Goal: Transaction & Acquisition: Purchase product/service

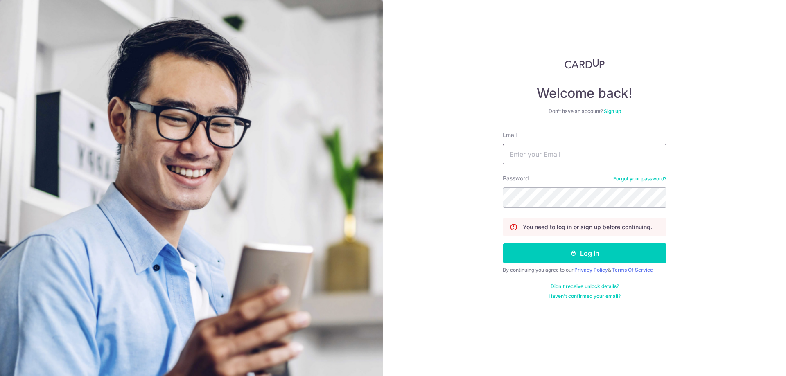
click at [561, 157] on input "Email" at bounding box center [585, 154] width 164 height 20
click at [525, 155] on input "Email" at bounding box center [585, 154] width 164 height 20
type input "[EMAIL_ADDRESS][DOMAIN_NAME]"
click at [584, 257] on button "Log in" at bounding box center [585, 253] width 164 height 20
drag, startPoint x: 0, startPoint y: 0, endPoint x: 550, endPoint y: 156, distance: 571.4
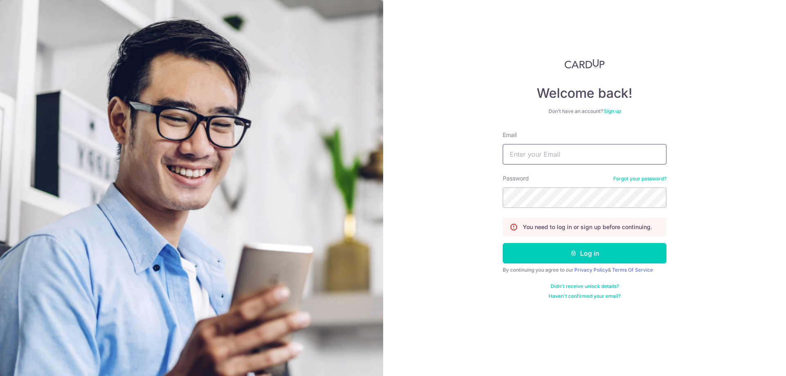
click at [550, 156] on input "Email" at bounding box center [585, 154] width 164 height 20
type input "unokorea123@gmail.com"
click at [591, 257] on button "Log in" at bounding box center [585, 253] width 164 height 20
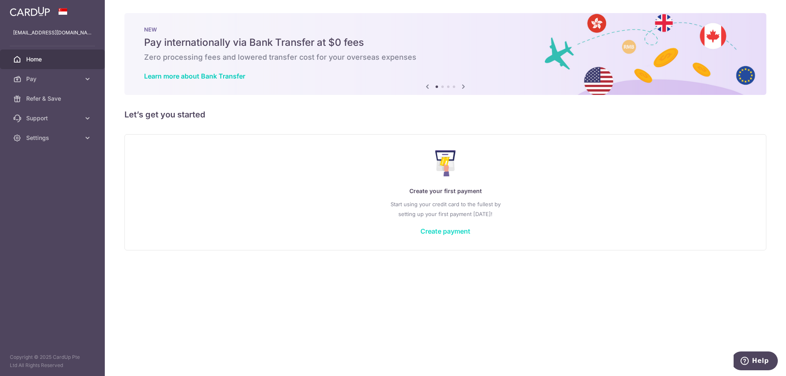
click at [455, 230] on link "Create payment" at bounding box center [445, 231] width 50 height 8
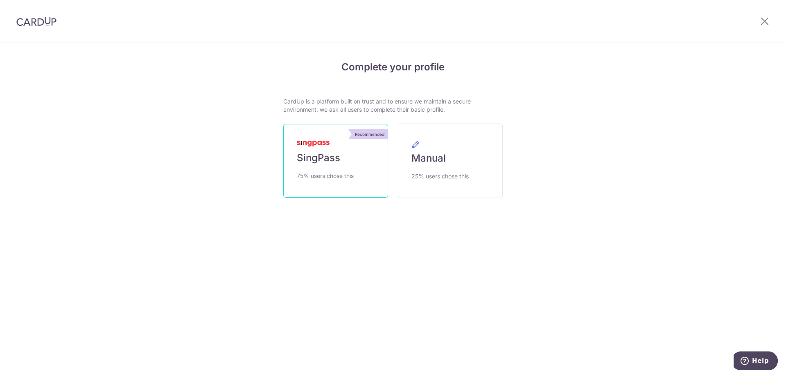
click at [320, 159] on span "SingPass" at bounding box center [318, 157] width 43 height 13
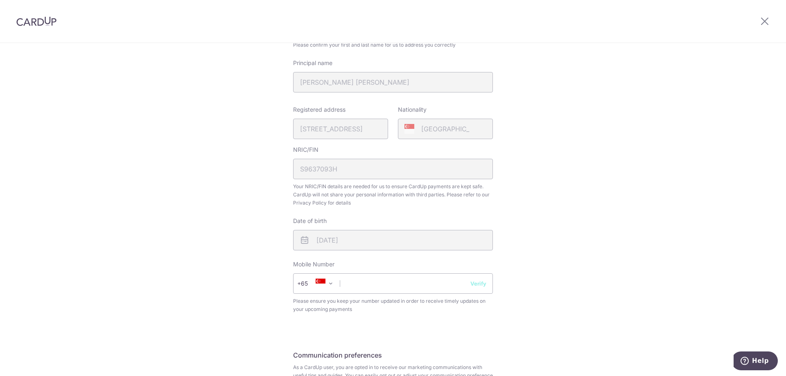
scroll to position [205, 0]
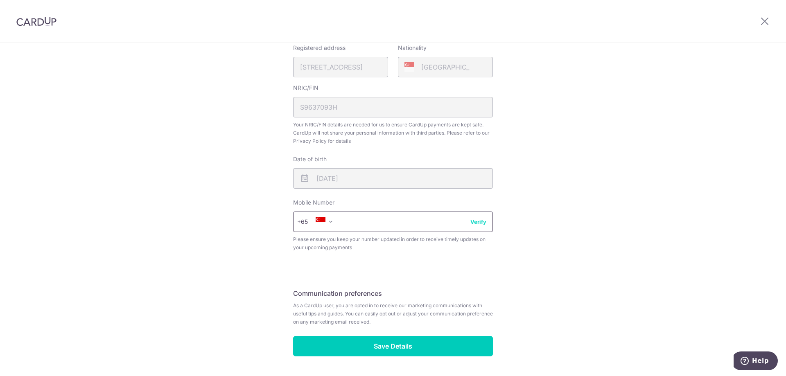
click at [377, 222] on input "text" at bounding box center [393, 222] width 200 height 20
type input "83831802"
click at [482, 221] on button "Verify" at bounding box center [478, 222] width 16 height 8
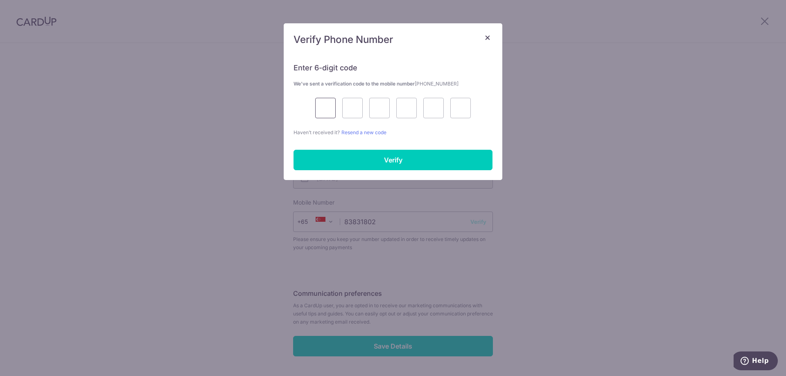
click at [327, 106] on input "text" at bounding box center [325, 108] width 20 height 20
type input "6"
type input "7"
type input "6"
type input "7"
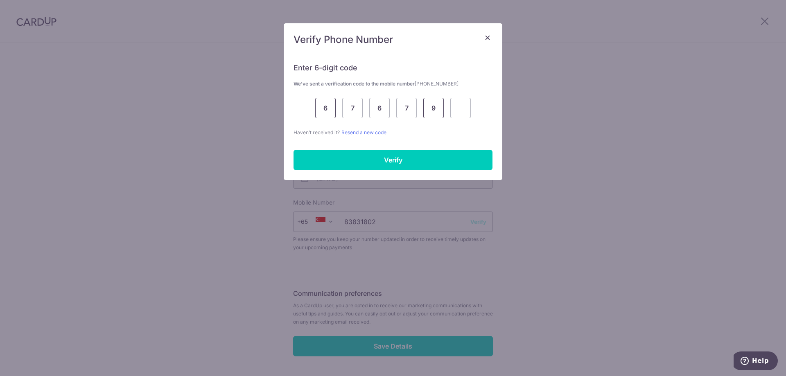
type input "9"
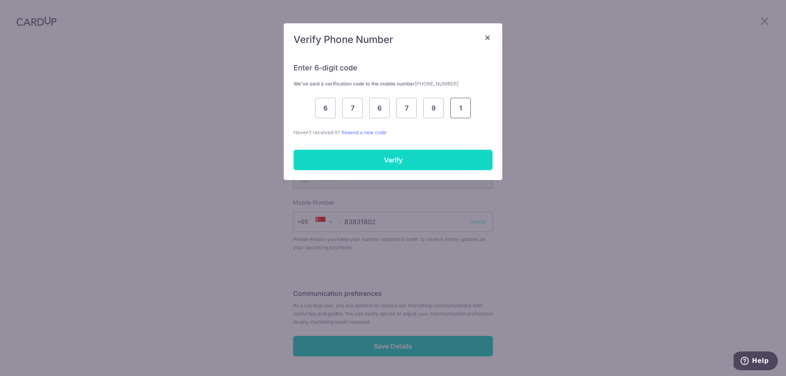
type input "1"
click at [388, 162] on input "Verify" at bounding box center [392, 160] width 199 height 20
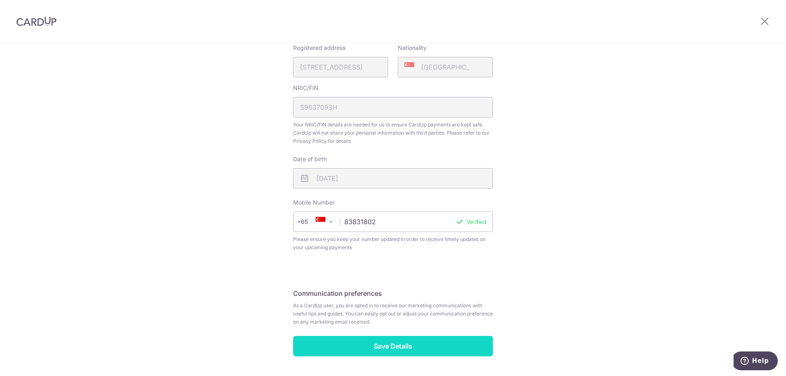
click at [402, 345] on input "Save Details" at bounding box center [393, 346] width 200 height 20
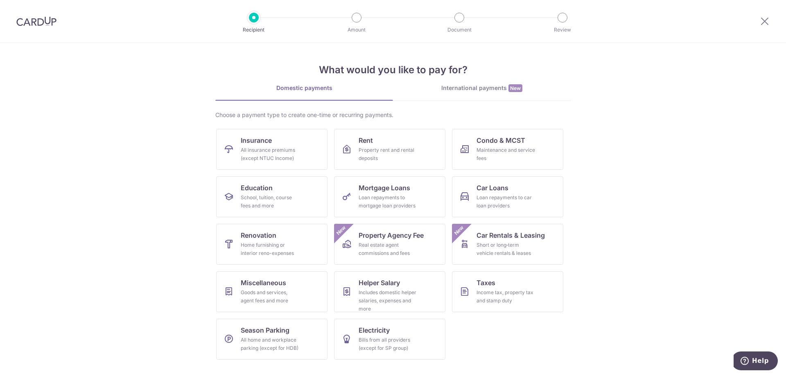
click at [33, 19] on img at bounding box center [36, 21] width 40 height 10
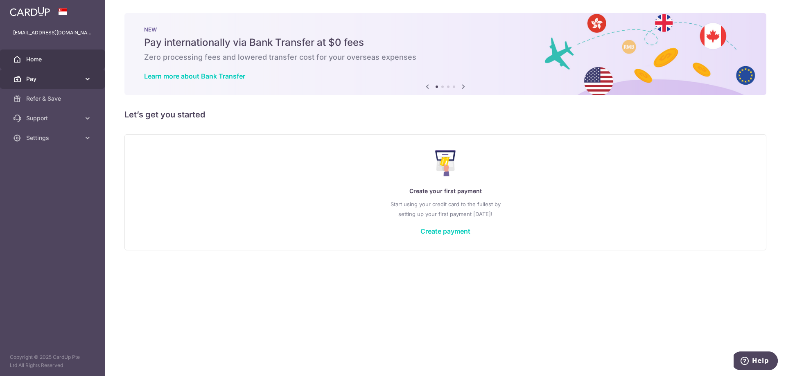
click at [87, 77] on icon at bounding box center [87, 79] width 8 height 8
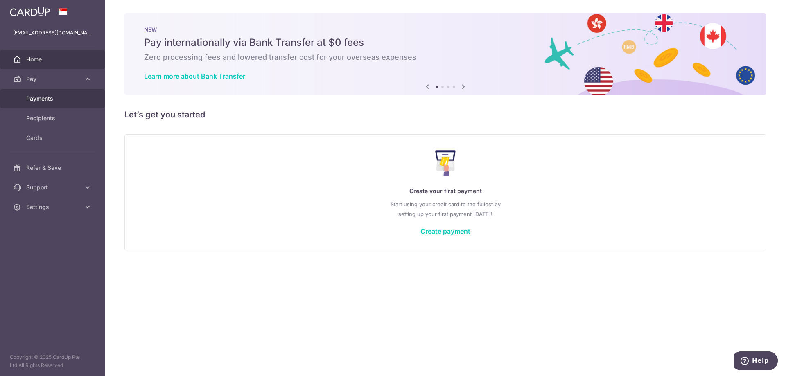
click at [45, 98] on span "Payments" at bounding box center [53, 99] width 54 height 8
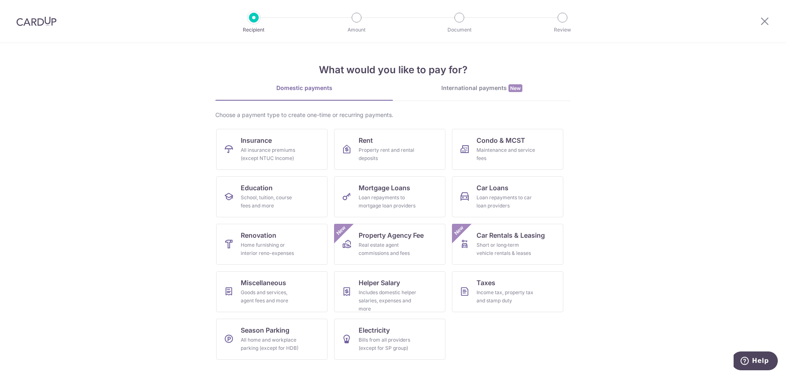
click at [38, 21] on img at bounding box center [36, 21] width 40 height 10
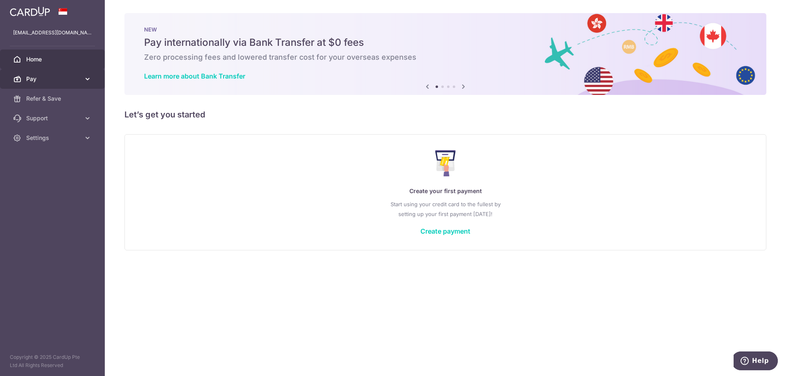
click at [86, 79] on icon at bounding box center [87, 79] width 8 height 8
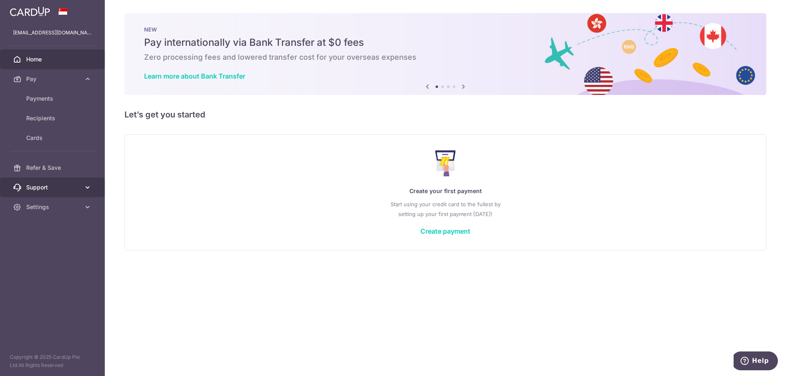
click at [45, 189] on span "Support" at bounding box center [53, 187] width 54 height 8
click at [451, 233] on link "Create payment" at bounding box center [445, 231] width 50 height 8
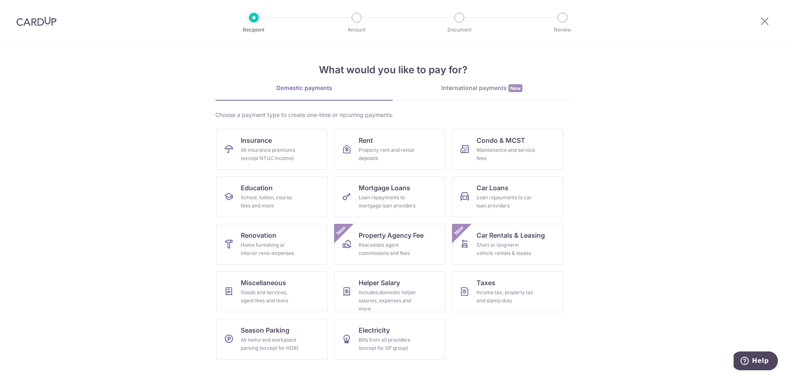
click at [34, 22] on img at bounding box center [36, 21] width 40 height 10
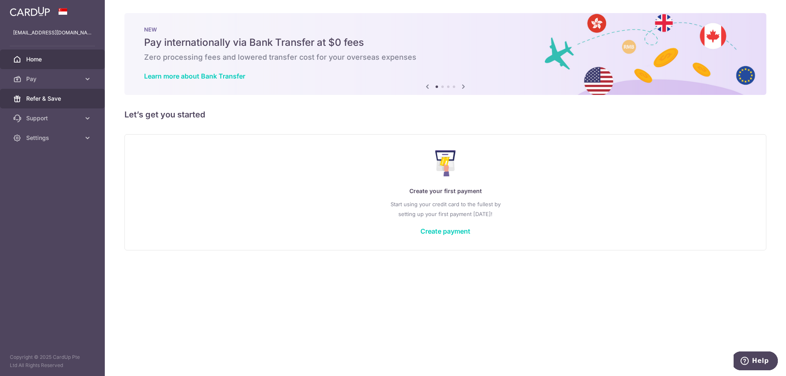
click at [50, 99] on span "Refer & Save" at bounding box center [53, 99] width 54 height 8
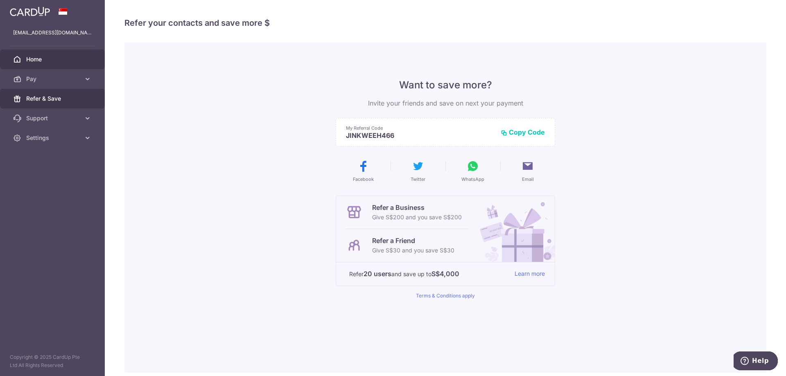
click at [38, 60] on span "Home" at bounding box center [53, 59] width 54 height 8
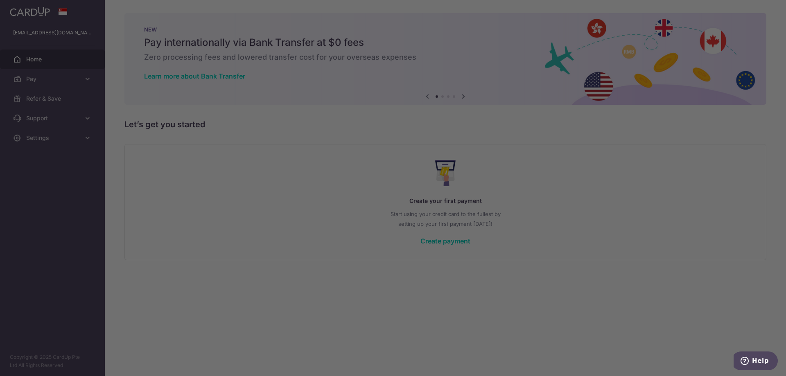
click at [445, 69] on body "[EMAIL_ADDRESS][DOMAIN_NAME] Home Pay Payments Recipients Cards Refer & Save Su…" at bounding box center [393, 188] width 786 height 376
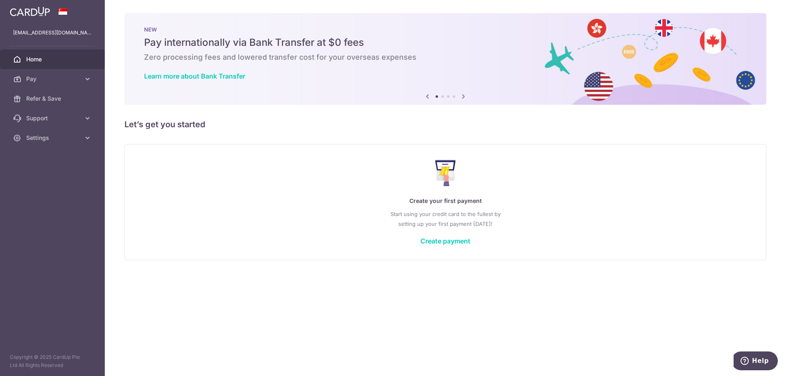
click at [463, 97] on icon at bounding box center [463, 96] width 10 height 10
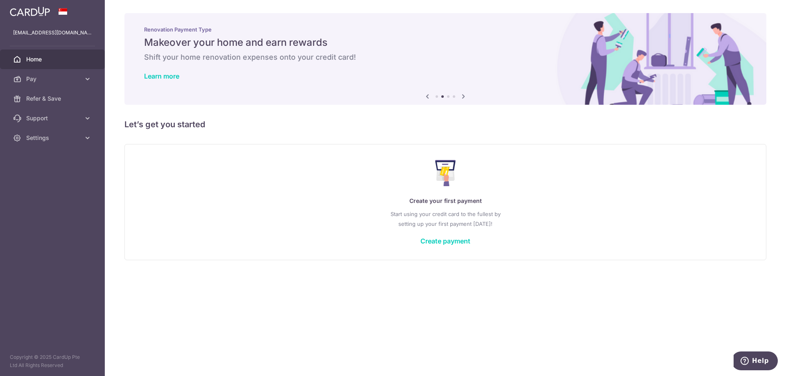
click at [463, 97] on icon at bounding box center [463, 96] width 10 height 10
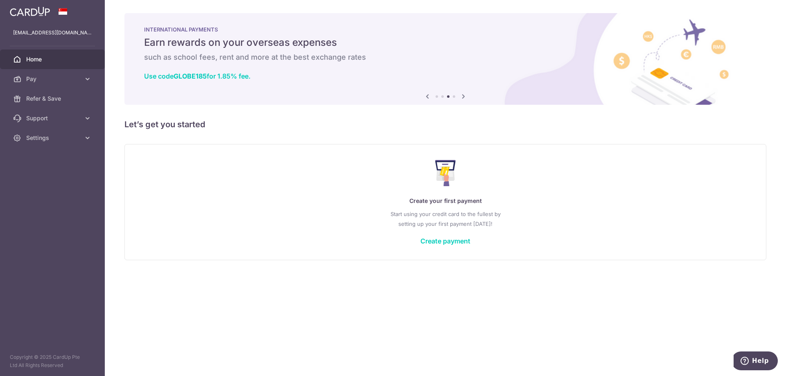
click at [463, 97] on icon at bounding box center [463, 96] width 10 height 10
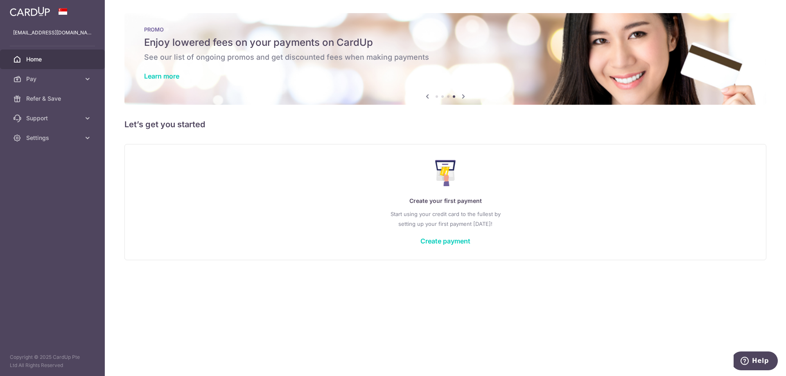
click at [463, 97] on icon at bounding box center [463, 96] width 10 height 10
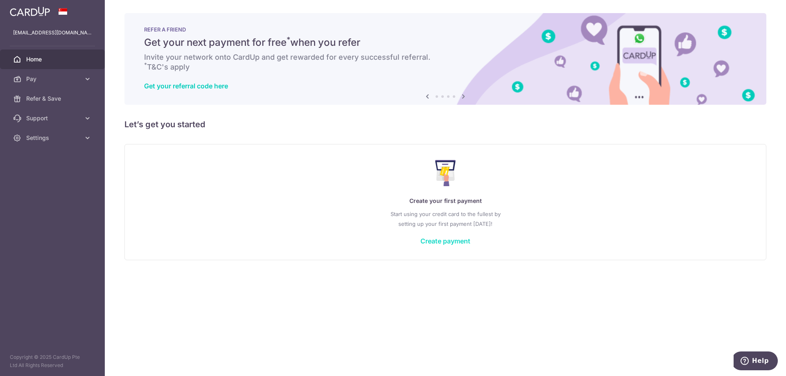
click at [437, 241] on link "Create payment" at bounding box center [445, 241] width 50 height 8
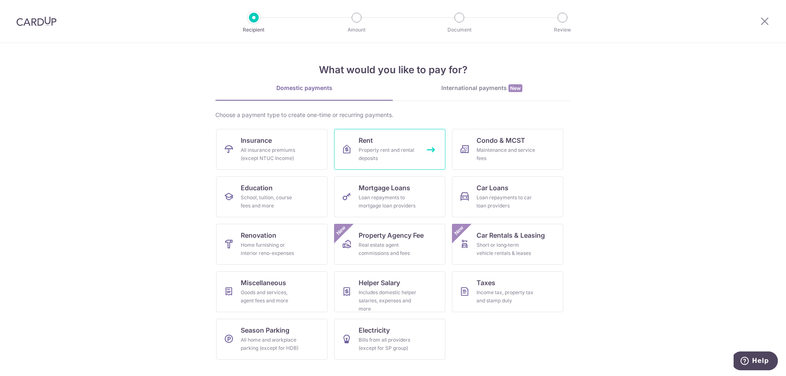
click at [377, 145] on link "Rent Property rent and rental deposits" at bounding box center [389, 149] width 111 height 41
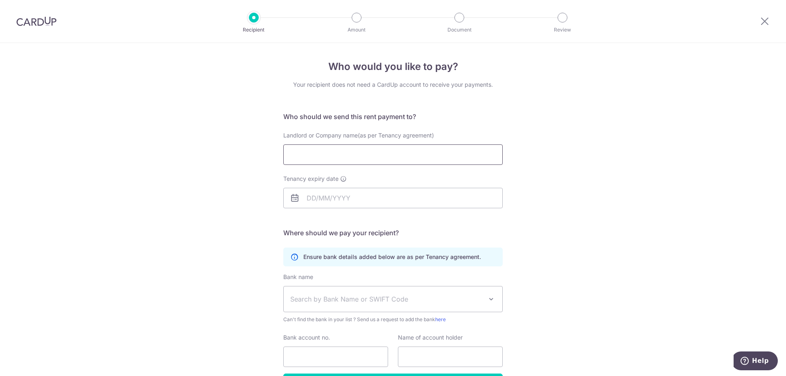
click at [379, 150] on input "Landlord or Company name(as per Tenancy agreement)" at bounding box center [392, 154] width 219 height 20
type input "NTUC Fairprice Co-Operative Limited"
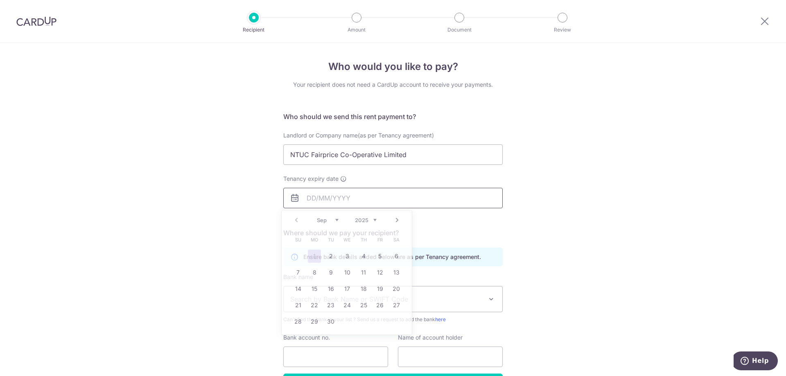
click at [308, 197] on input "Tenancy expiry date" at bounding box center [392, 198] width 219 height 20
type input "[DATE]"
click at [550, 194] on div "Who would you like to pay? Your recipient does not need a CardUp account to rec…" at bounding box center [393, 238] width 786 height 390
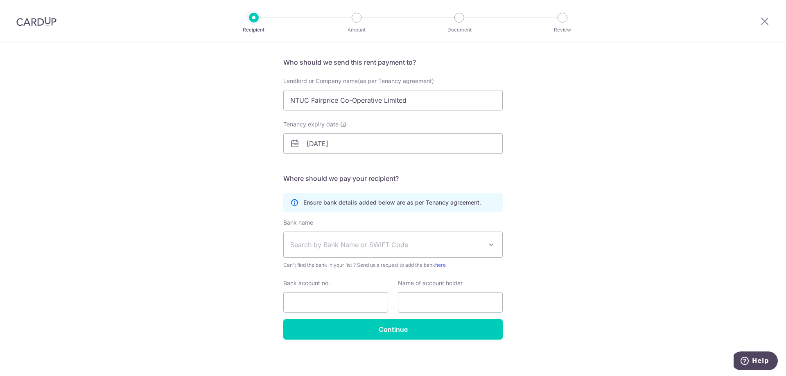
scroll to position [56, 0]
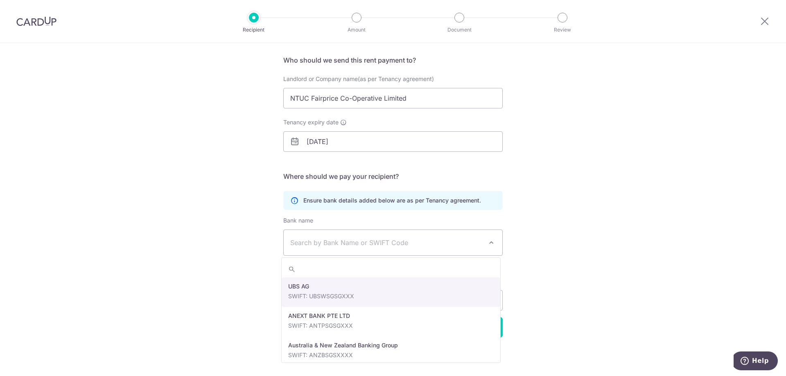
click at [392, 245] on span "Search by Bank Name or SWIFT Code" at bounding box center [386, 243] width 192 height 10
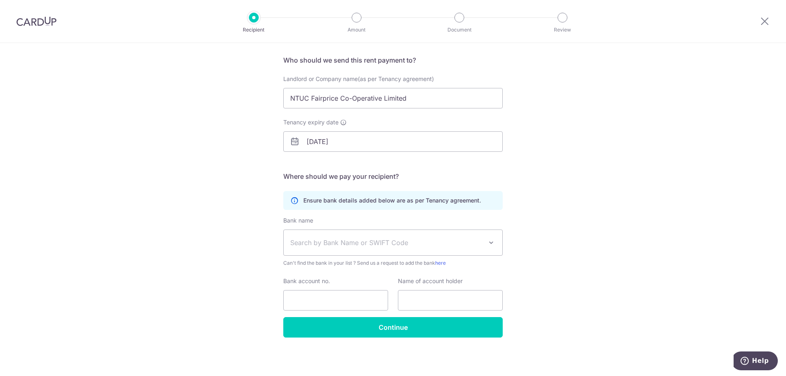
click at [359, 243] on span "Search by Bank Name or SWIFT Code" at bounding box center [386, 243] width 192 height 10
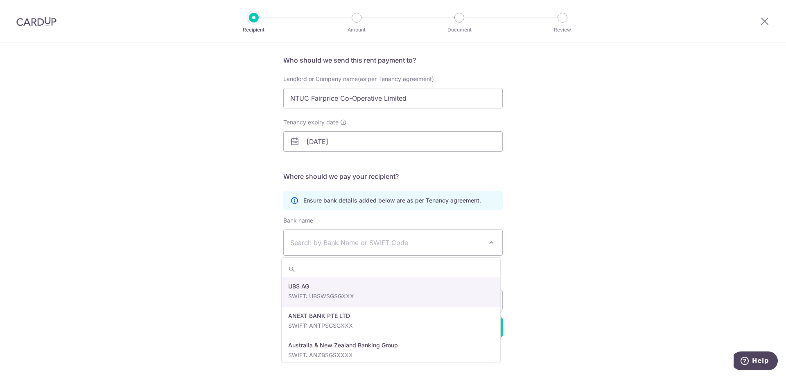
click at [351, 240] on span "Search by Bank Name or SWIFT Code" at bounding box center [386, 243] width 192 height 10
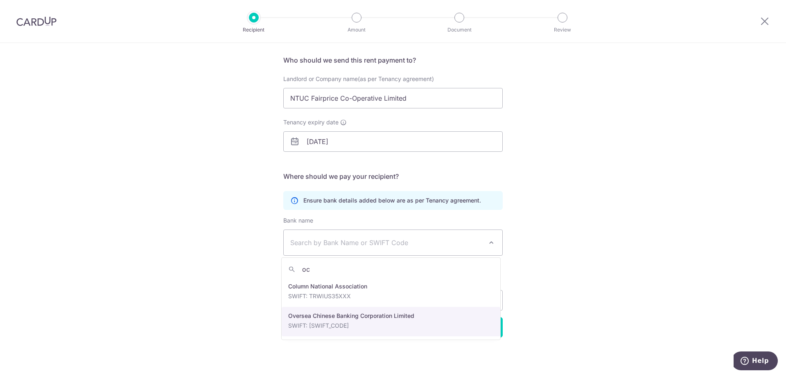
type input "oc"
select select "12"
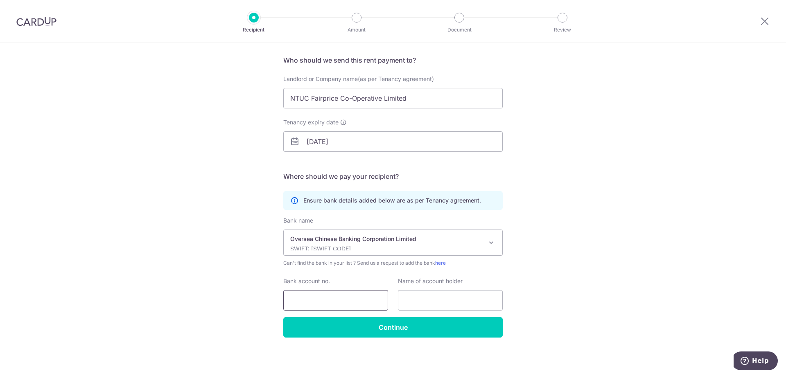
click at [331, 298] on input "Bank account no." at bounding box center [335, 300] width 105 height 20
type input "618402796001"
click at [430, 305] on input "text" at bounding box center [450, 300] width 105 height 20
type input "NTUC Fairprice Co-Operative Limited"
click at [586, 259] on div "Who would you like to pay? Your recipient does not need a CardUp account to rec…" at bounding box center [393, 181] width 786 height 390
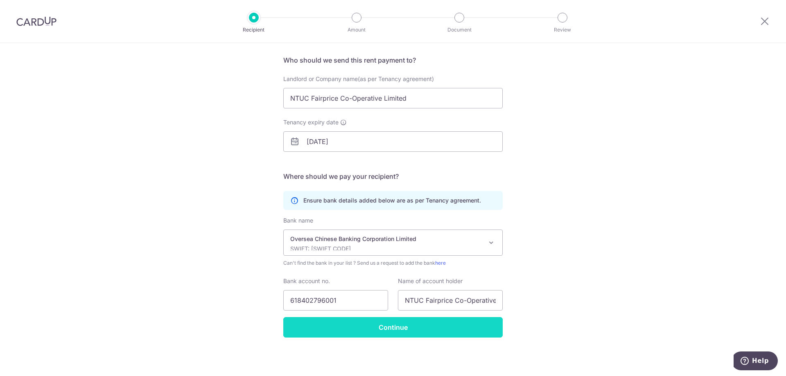
click at [394, 326] on input "Continue" at bounding box center [392, 327] width 219 height 20
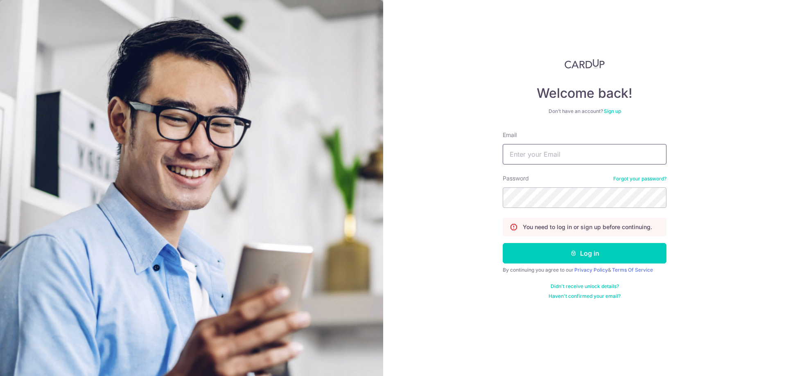
click at [563, 157] on input "Email" at bounding box center [585, 154] width 164 height 20
type input "[EMAIL_ADDRESS][DOMAIN_NAME]"
click at [575, 251] on icon "submit" at bounding box center [573, 253] width 7 height 7
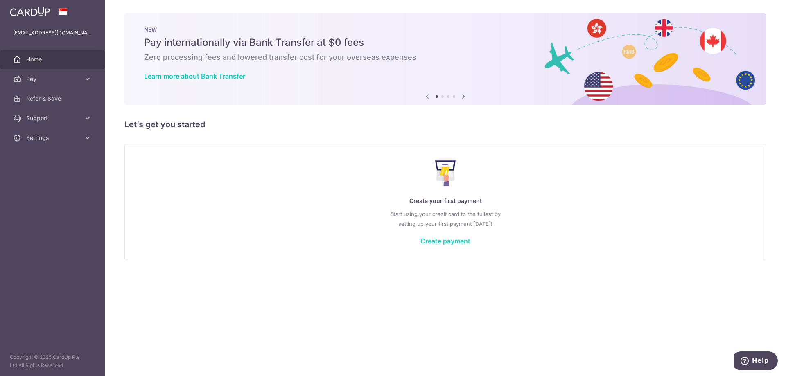
click at [467, 242] on link "Create payment" at bounding box center [445, 241] width 50 height 8
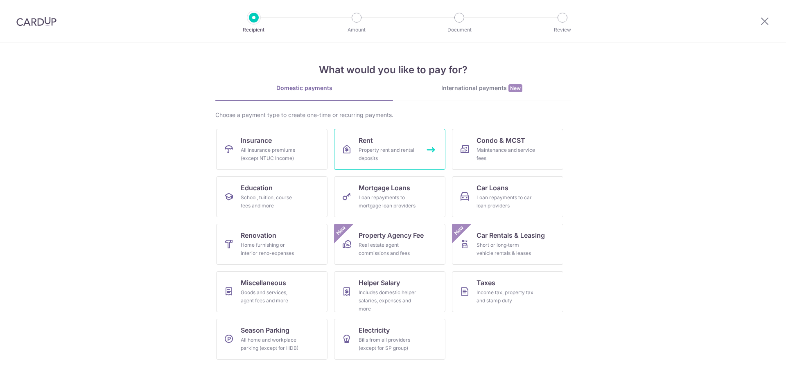
drag, startPoint x: 417, startPoint y: 150, endPoint x: 422, endPoint y: 152, distance: 5.5
click at [417, 149] on link "Rent Property rent and rental deposits" at bounding box center [389, 149] width 111 height 41
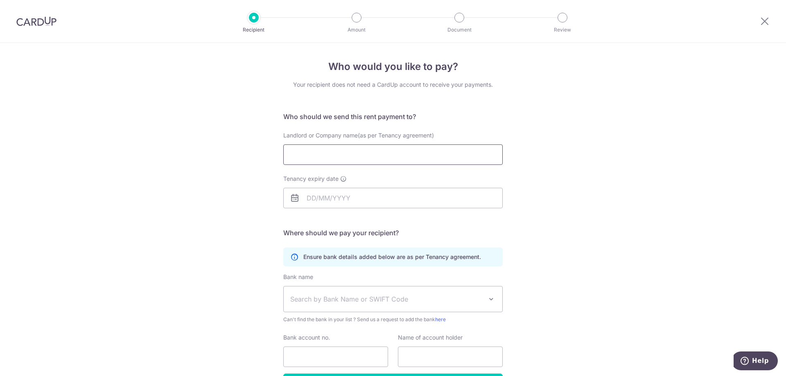
click at [350, 157] on input "Landlord or Company name(as per Tenancy agreement)" at bounding box center [392, 154] width 219 height 20
type input "NTUC Fairprice Co-Operative Limited"
click at [333, 203] on input "Tenancy expiry date" at bounding box center [392, 198] width 219 height 20
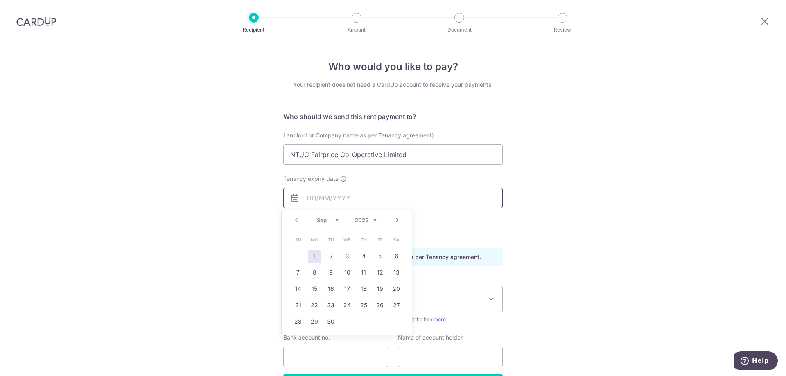
type input "30/09/2027"
click at [226, 250] on div "Who would you like to pay? Your recipient does not need a CardUp account to rec…" at bounding box center [393, 238] width 786 height 390
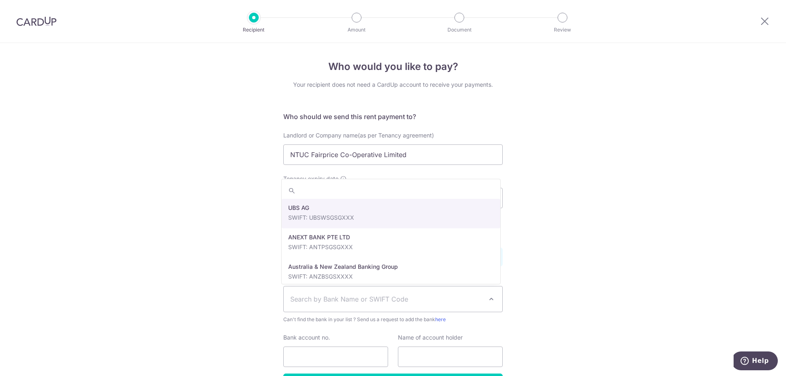
click at [333, 305] on span "Search by Bank Name or SWIFT Code" at bounding box center [393, 299] width 219 height 25
click at [360, 192] on input "search" at bounding box center [391, 191] width 219 height 16
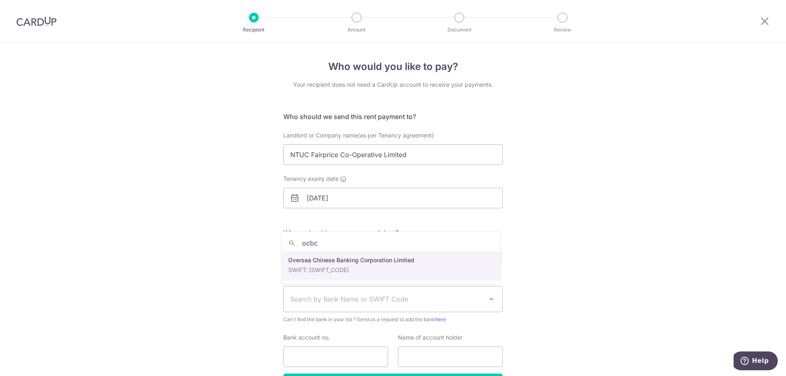
type input "ocbc"
select select "12"
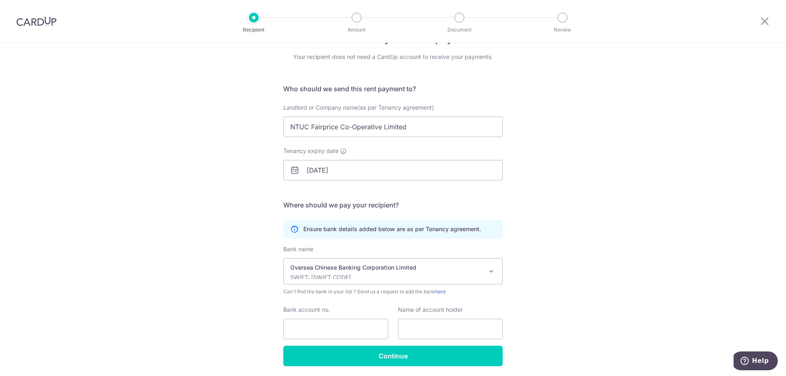
scroll to position [56, 0]
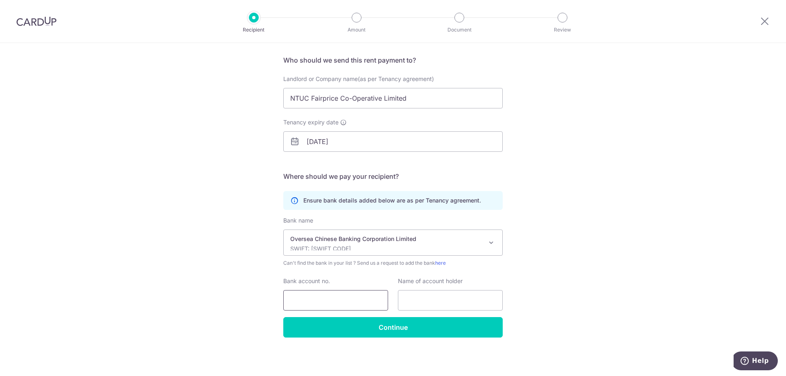
click at [319, 305] on input "Bank account no." at bounding box center [335, 300] width 105 height 20
type input "618402796001"
click at [415, 302] on input "text" at bounding box center [450, 300] width 105 height 20
click at [452, 301] on input "text" at bounding box center [450, 300] width 105 height 20
type input "NTUC Fairprice Co-Operative Limited"
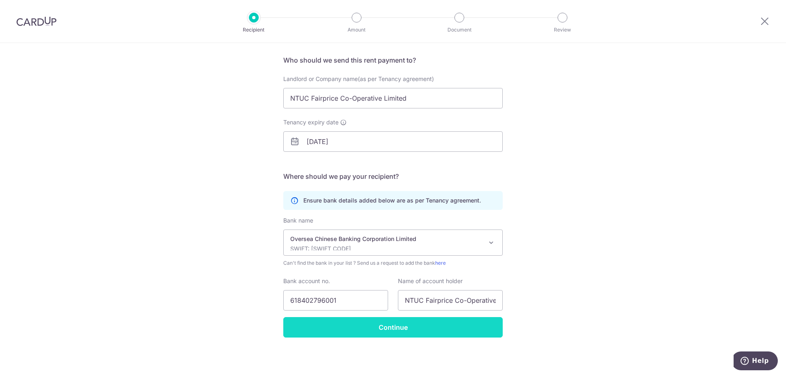
click at [389, 329] on input "Continue" at bounding box center [392, 327] width 219 height 20
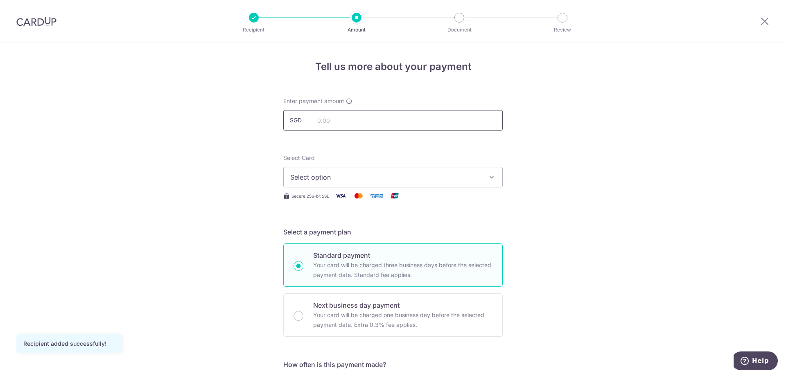
click at [341, 118] on input "text" at bounding box center [392, 120] width 219 height 20
type input "8,248.99"
click at [339, 176] on span "Select option" at bounding box center [385, 177] width 191 height 10
click at [330, 200] on span "Add credit card" at bounding box center [400, 200] width 191 height 8
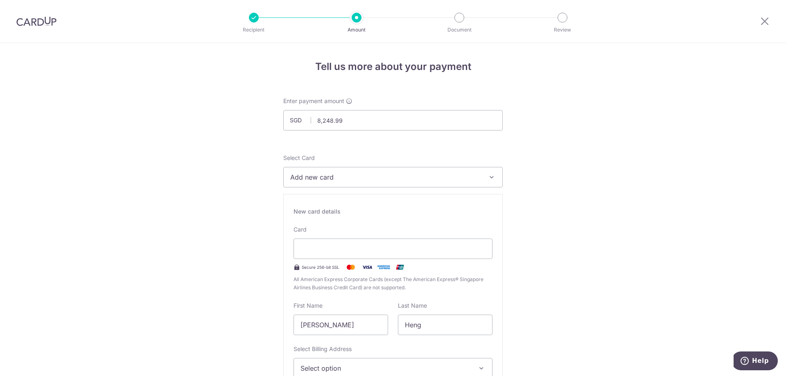
click at [487, 179] on icon "button" at bounding box center [491, 177] width 8 height 8
type input "09 / 2028"
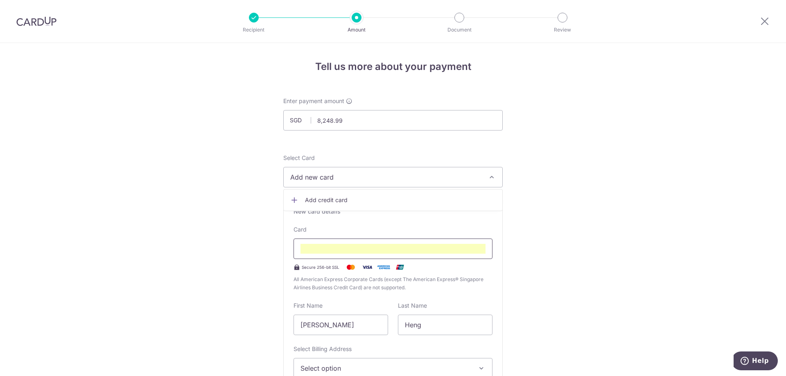
scroll to position [39, 0]
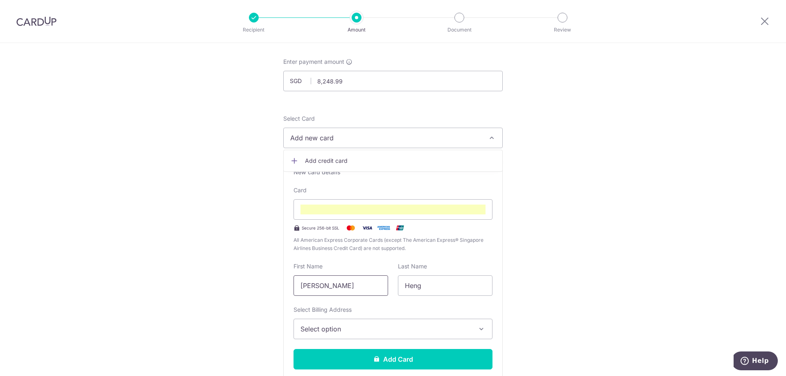
click at [341, 284] on input "[PERSON_NAME]" at bounding box center [340, 285] width 95 height 20
type input "J"
type input "Jeong Sun"
click at [429, 284] on input "Heng" at bounding box center [445, 285] width 95 height 20
type input "H"
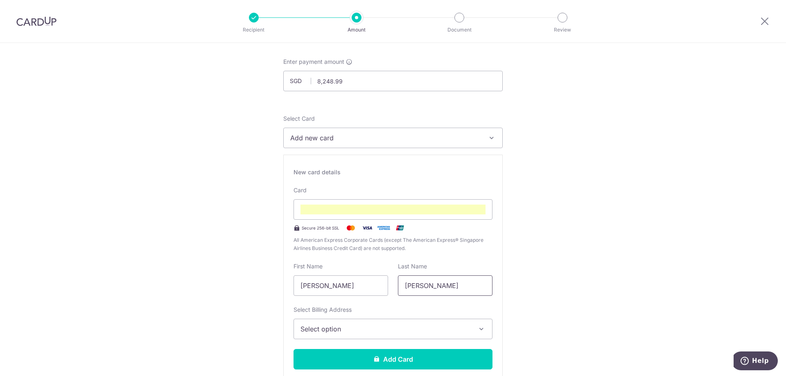
type input "Yoon"
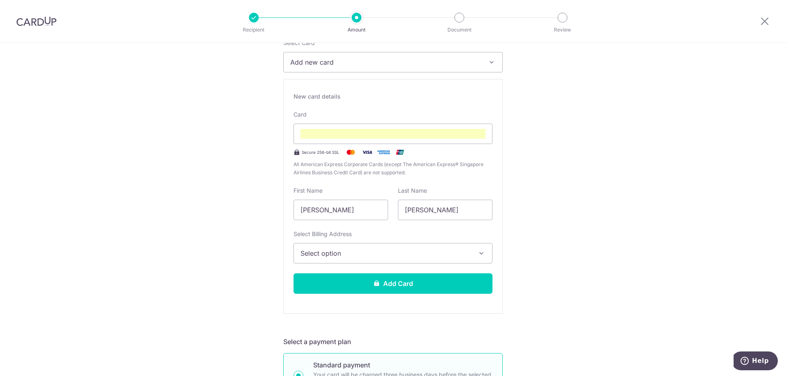
scroll to position [203, 0]
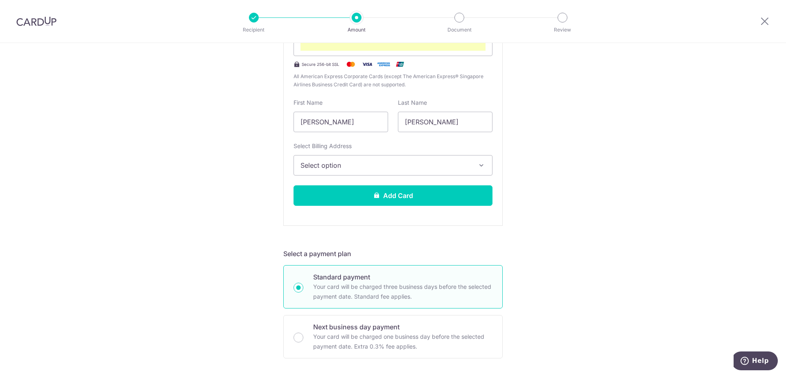
click at [479, 167] on icon "button" at bounding box center [481, 165] width 8 height 8
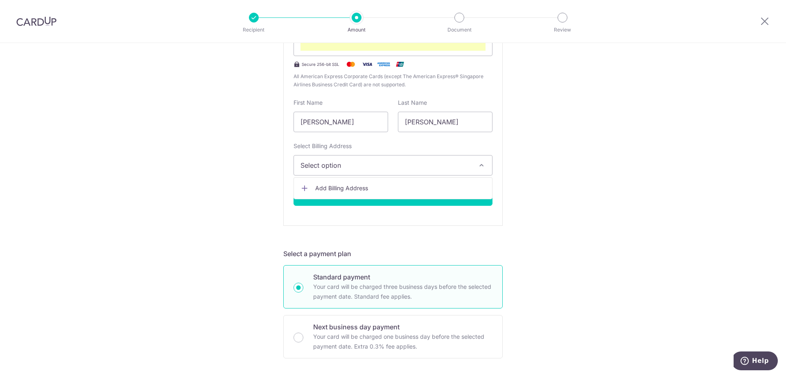
click at [354, 187] on span "Add Billing Address" at bounding box center [400, 188] width 170 height 8
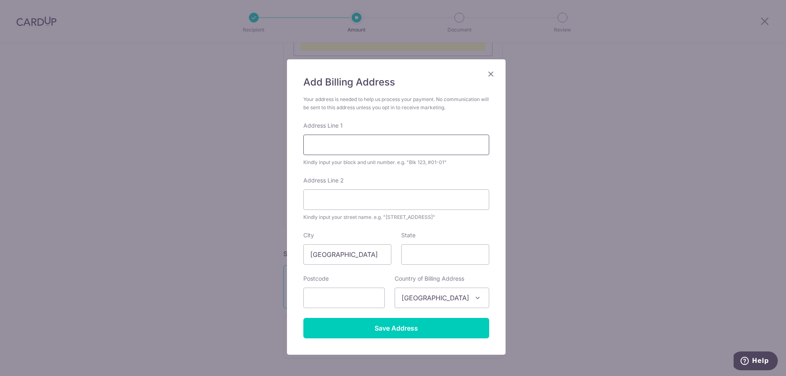
click at [358, 149] on input "Address Line 1" at bounding box center [396, 145] width 186 height 20
type input "Blk 896 Tampines St 81 #09-872"
type input "520896"
click at [412, 255] on input "State" at bounding box center [445, 254] width 88 height 20
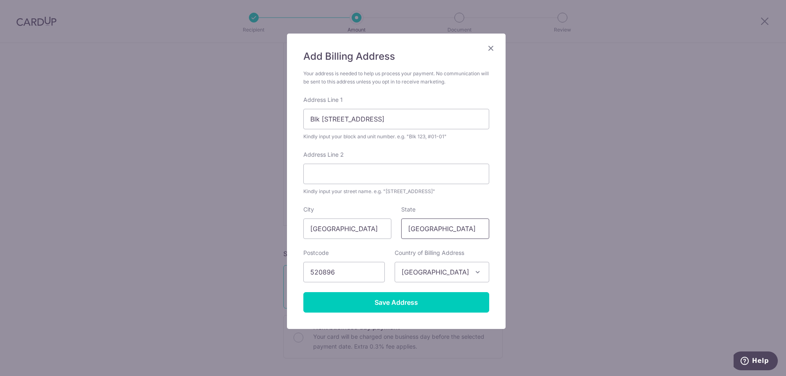
scroll to position [38, 0]
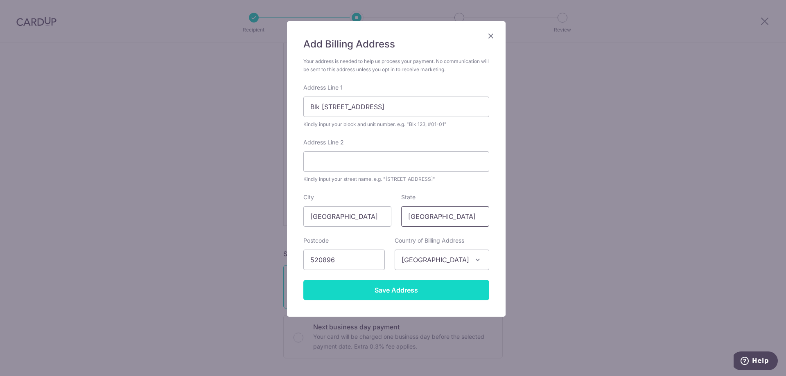
type input "Singapore"
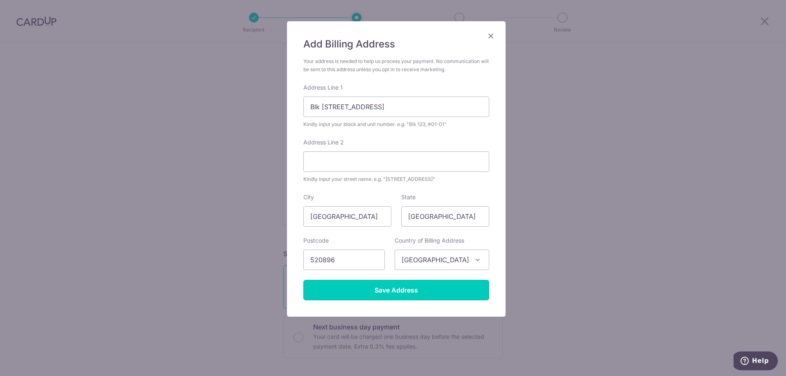
drag, startPoint x: 390, startPoint y: 288, endPoint x: 449, endPoint y: 181, distance: 121.8
click at [449, 181] on form "Your address is needed to help us process your payment. No communication will b…" at bounding box center [396, 178] width 186 height 243
drag, startPoint x: 380, startPoint y: 108, endPoint x: 334, endPoint y: 109, distance: 46.3
click at [334, 109] on input "Blk 896 Tampines St 81 #09-872" at bounding box center [396, 107] width 186 height 20
click at [336, 165] on input "Address Line 2" at bounding box center [396, 161] width 186 height 20
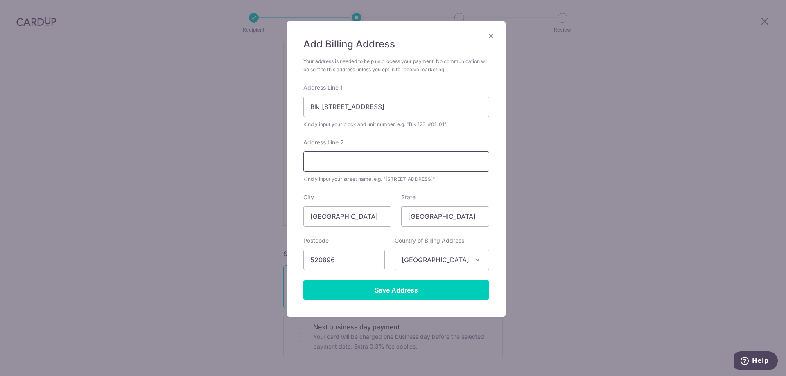
paste input "Tampines St 81"
type input "Tampines St 81"
click at [380, 107] on input "Blk 896 Tampines St 81 #09-872" at bounding box center [396, 107] width 186 height 20
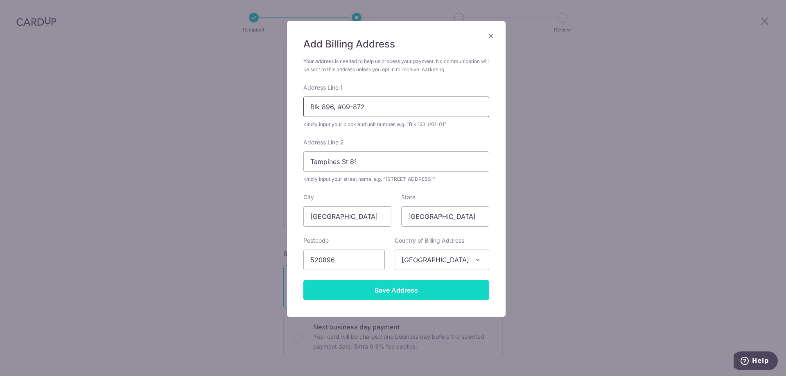
type input "Blk 896, #09-872"
click at [397, 291] on input "Save Address" at bounding box center [396, 290] width 186 height 20
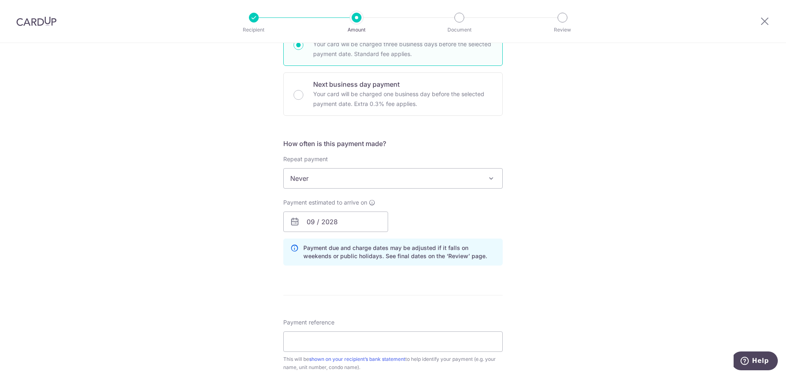
scroll to position [449, 0]
click at [294, 219] on icon at bounding box center [295, 219] width 10 height 10
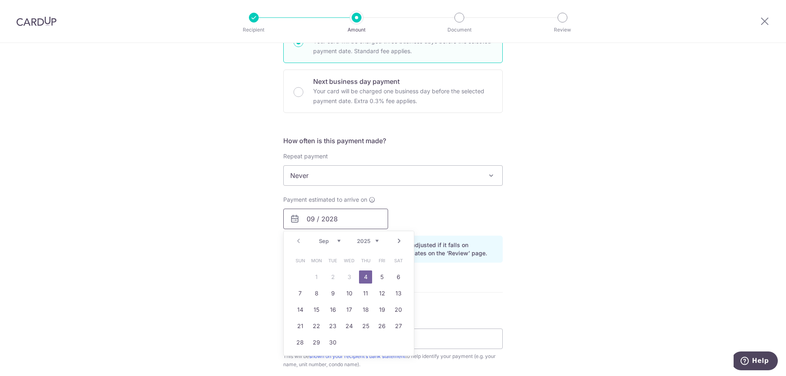
click at [347, 220] on input "09 / 2028" at bounding box center [335, 219] width 105 height 20
click at [362, 276] on link "4" at bounding box center [365, 277] width 13 height 13
type input "04/09/2025"
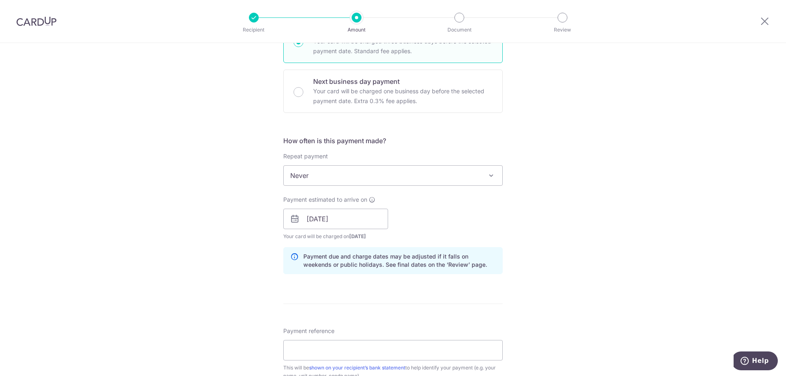
click at [438, 218] on div "Payment estimated to arrive on 04/09/2025 Prev Next Jan Feb Mar Apr May Jun Jul…" at bounding box center [392, 218] width 229 height 45
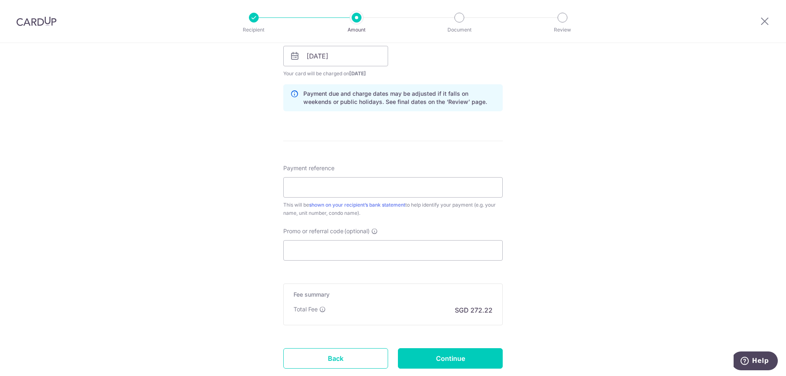
scroll to position [612, 0]
click at [340, 188] on input "Payment reference" at bounding box center [392, 186] width 219 height 20
type input "Sep rental Inv No LR/00022649"
click at [324, 253] on input "Promo or referral code (optional)" at bounding box center [392, 249] width 219 height 20
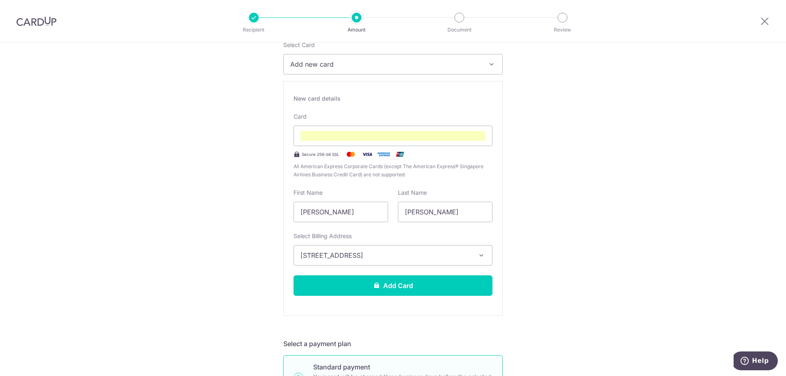
scroll to position [0, 0]
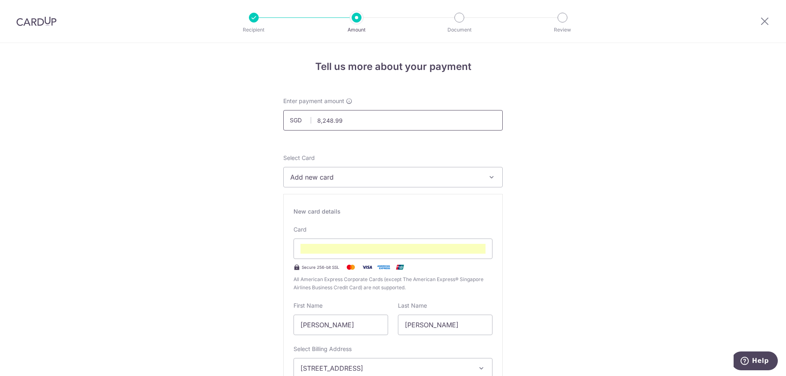
type input "SGNEW14"
click at [345, 119] on input "8,248.99" at bounding box center [392, 120] width 219 height 20
type input "8"
type input "8,248.99"
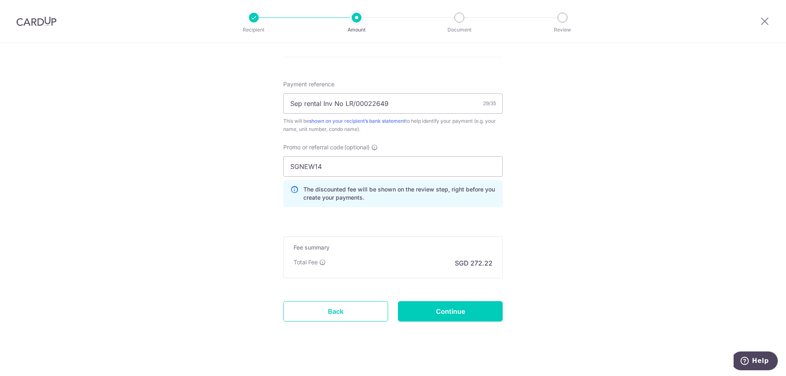
scroll to position [696, 0]
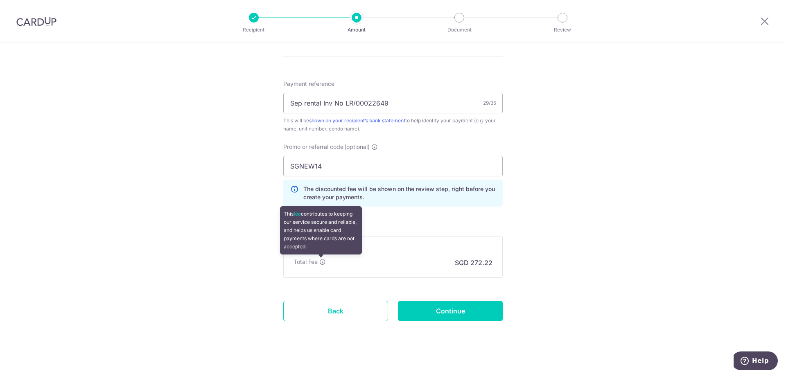
click at [322, 260] on icon at bounding box center [322, 262] width 7 height 7
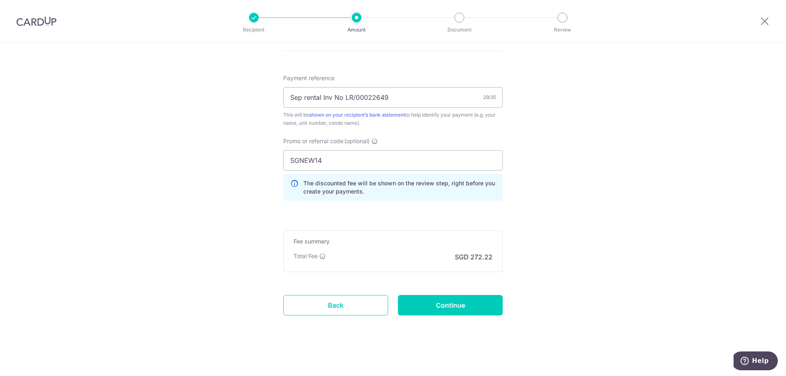
scroll to position [702, 0]
click at [445, 313] on input "Continue" at bounding box center [450, 304] width 105 height 20
type input "Create Schedule"
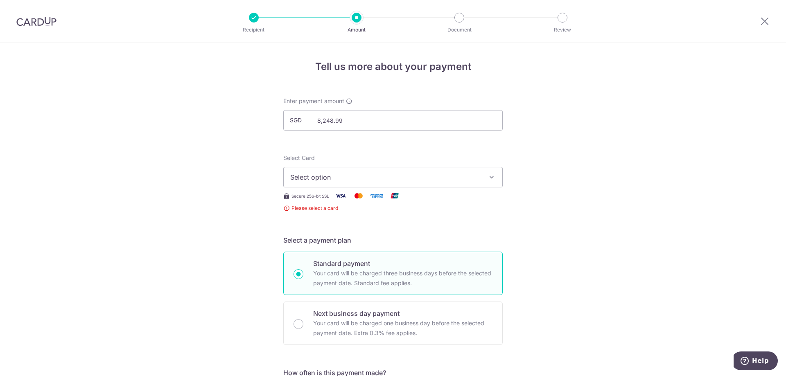
click at [361, 174] on span "Select option" at bounding box center [385, 177] width 191 height 10
click at [335, 200] on span "Add credit card" at bounding box center [400, 200] width 191 height 8
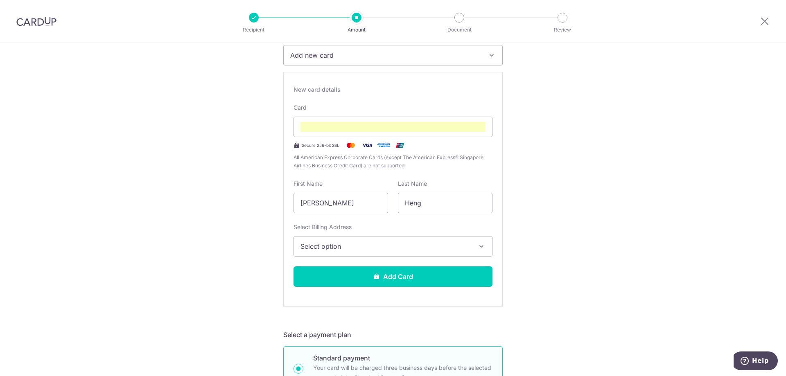
scroll to position [123, 0]
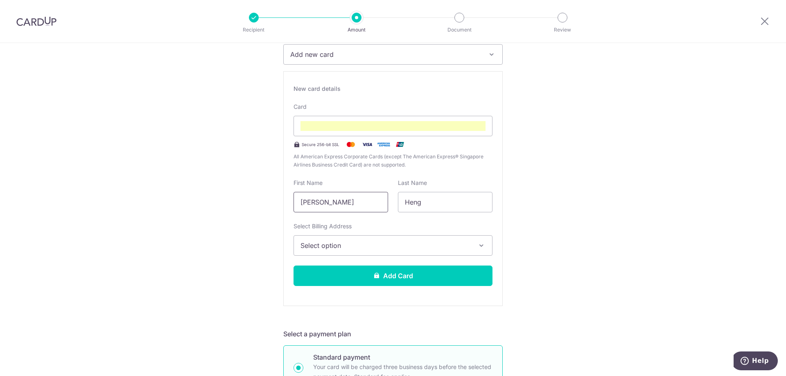
drag, startPoint x: 325, startPoint y: 202, endPoint x: 283, endPoint y: 201, distance: 42.2
click at [283, 201] on div "New card details Card Secure 256-bit SSL All American Express Corporate Cards (…" at bounding box center [392, 188] width 219 height 235
type input "Jeong Sun"
click at [430, 207] on input "Heng" at bounding box center [445, 202] width 95 height 20
type input "H"
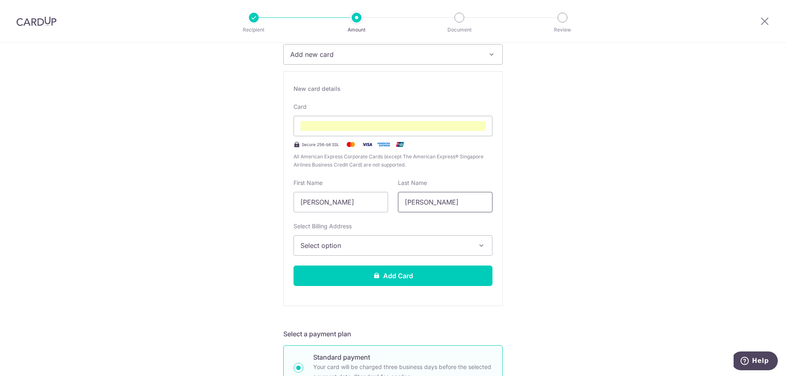
type input "Yoon"
click at [440, 247] on span "Select option" at bounding box center [385, 246] width 170 height 10
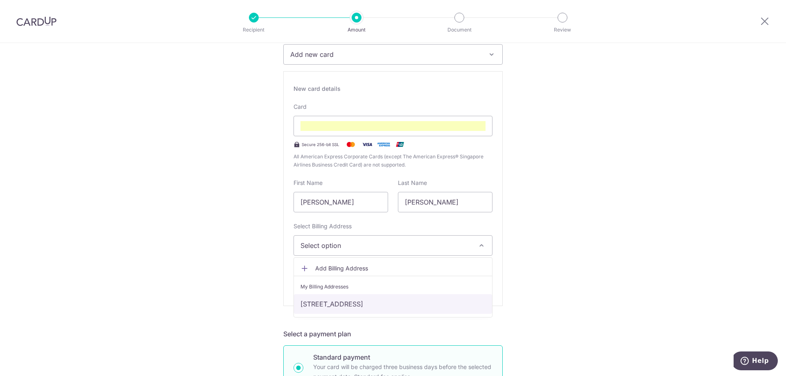
click at [377, 303] on link "Blk 896, #09-872, Tampines St 81, Singapore, Singapore, Singapore-520896" at bounding box center [393, 304] width 198 height 20
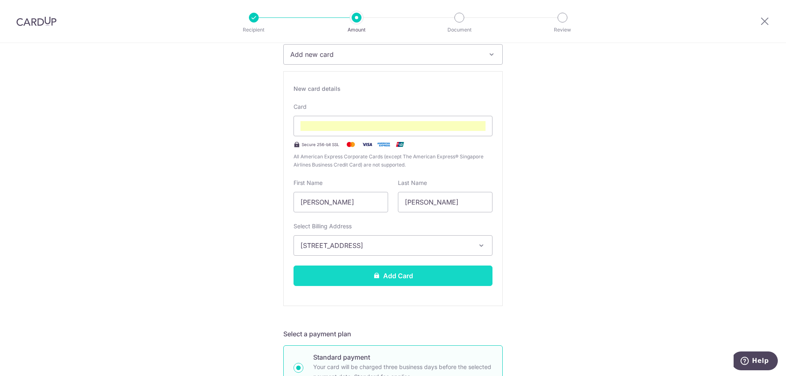
click at [399, 273] on button "Add Card" at bounding box center [392, 276] width 199 height 20
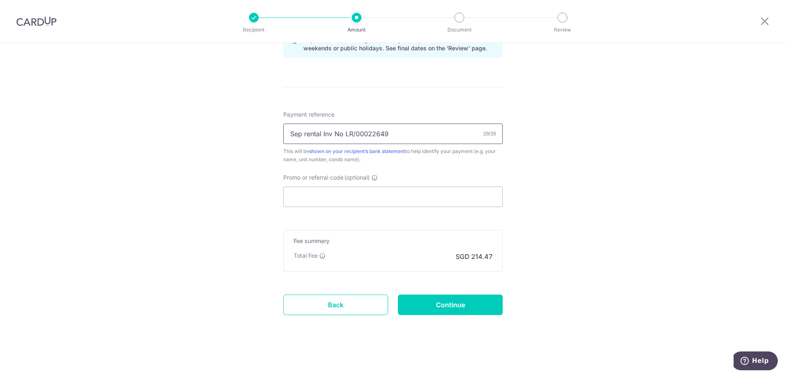
scroll to position [441, 0]
click at [372, 196] on input "Promo or referral code (optional)" at bounding box center [392, 196] width 219 height 20
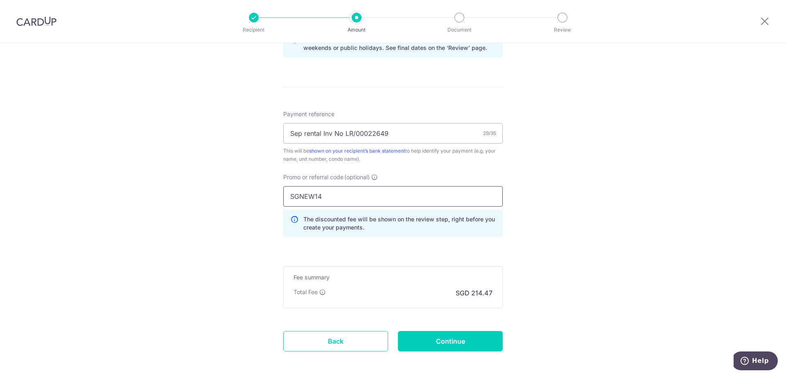
type input "SGNEW14"
click at [560, 257] on div "Tell us more about your payment Enter payment amount SGD 8,248.99 8248.99 Card …" at bounding box center [393, 7] width 786 height 811
click at [450, 340] on input "Continue" at bounding box center [450, 341] width 105 height 20
type input "Create Schedule"
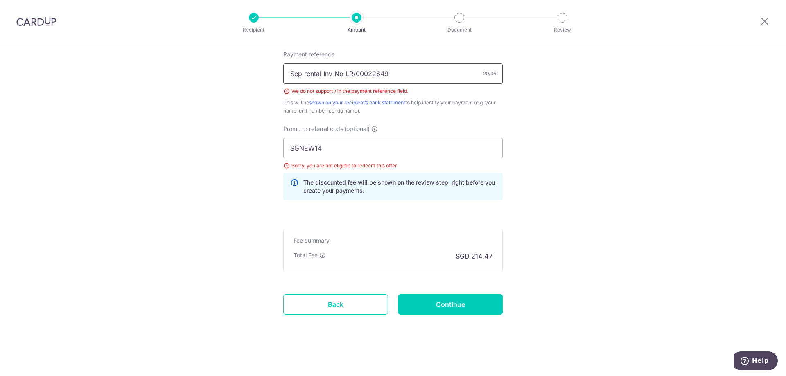
click at [354, 71] on input "Sep rental Inv No LR/00022649" at bounding box center [392, 73] width 219 height 20
type input "Sep rental Inv No LR00022649"
click at [338, 307] on link "Back" at bounding box center [335, 304] width 105 height 20
click at [330, 148] on input "SGNEW14" at bounding box center [392, 148] width 219 height 20
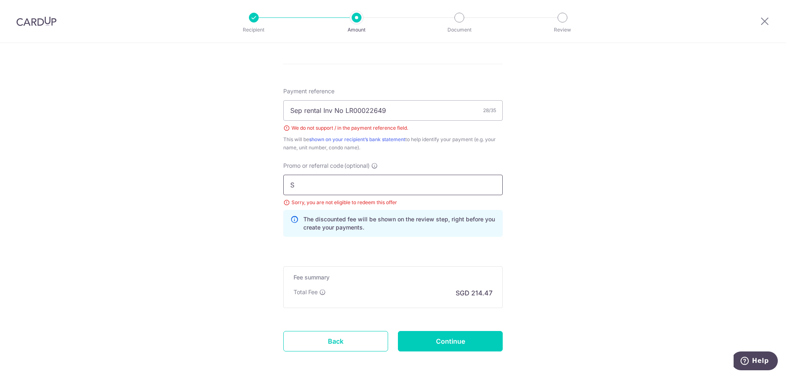
scroll to position [501, 0]
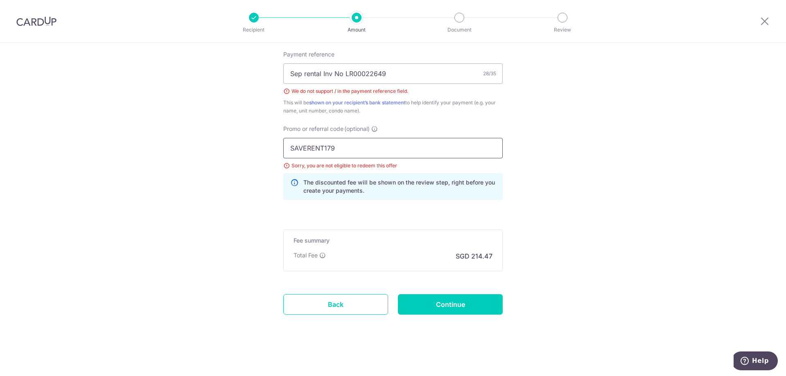
type input "SAVERENT179"
click at [456, 306] on input "Continue" at bounding box center [450, 304] width 105 height 20
type input "Create Schedule"
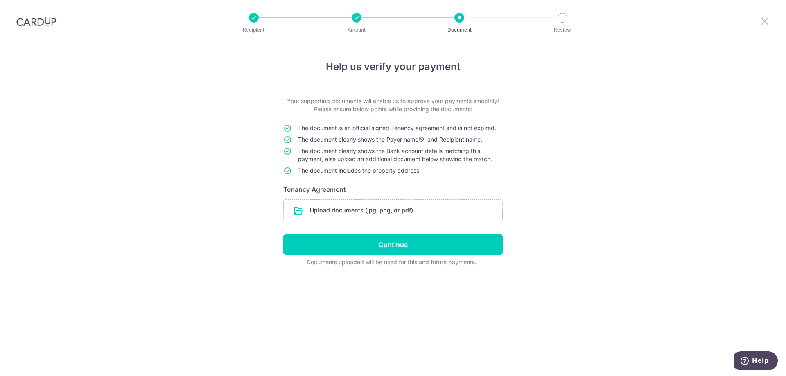
click at [765, 19] on icon at bounding box center [765, 21] width 10 height 10
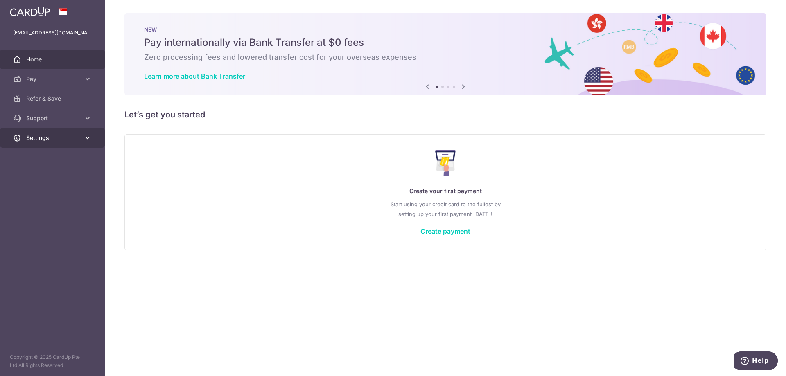
click at [47, 138] on span "Settings" at bounding box center [53, 138] width 54 height 8
click at [43, 155] on span "Account" at bounding box center [53, 157] width 54 height 8
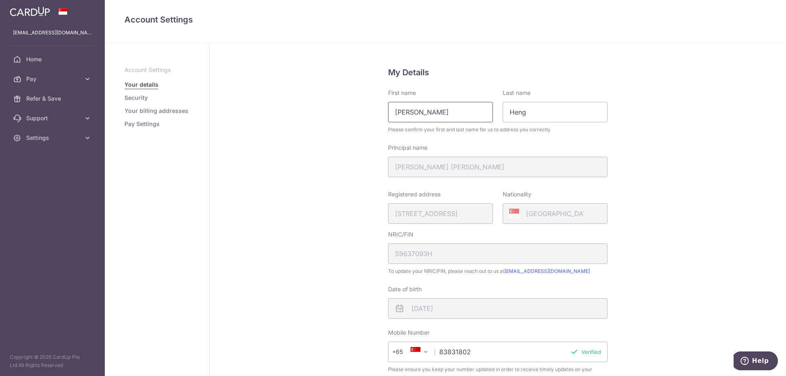
click at [433, 113] on input "[PERSON_NAME]" at bounding box center [440, 112] width 105 height 20
click at [47, 140] on span "Settings" at bounding box center [53, 138] width 54 height 8
click at [43, 178] on span "Logout" at bounding box center [53, 177] width 54 height 8
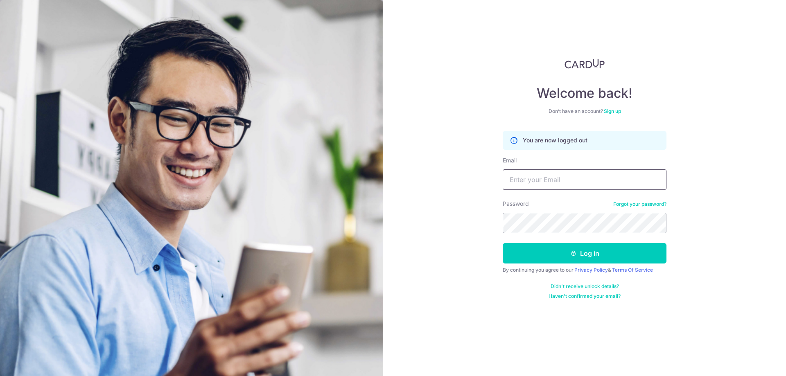
click at [530, 182] on input "Email" at bounding box center [585, 179] width 164 height 20
type input "[EMAIL_ADDRESS][DOMAIN_NAME]"
click at [579, 251] on button "Log in" at bounding box center [585, 253] width 164 height 20
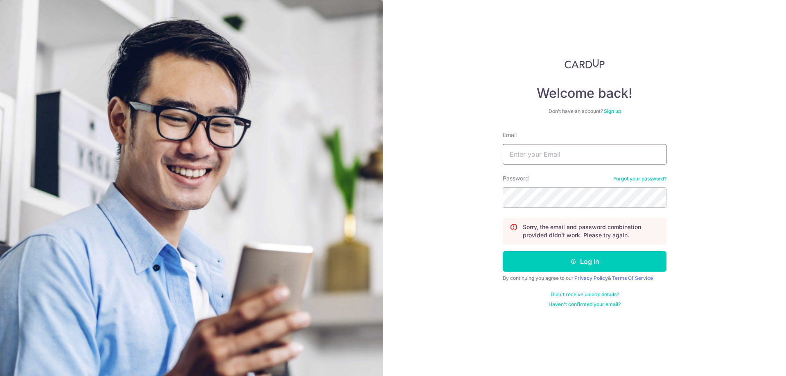
click at [546, 156] on input "Email" at bounding box center [585, 154] width 164 height 20
type input "[EMAIL_ADDRESS][DOMAIN_NAME]"
click at [590, 264] on button "Log in" at bounding box center [585, 261] width 164 height 20
click at [551, 149] on input "Email" at bounding box center [585, 154] width 164 height 20
type input "[EMAIL_ADDRESS][DOMAIN_NAME]"
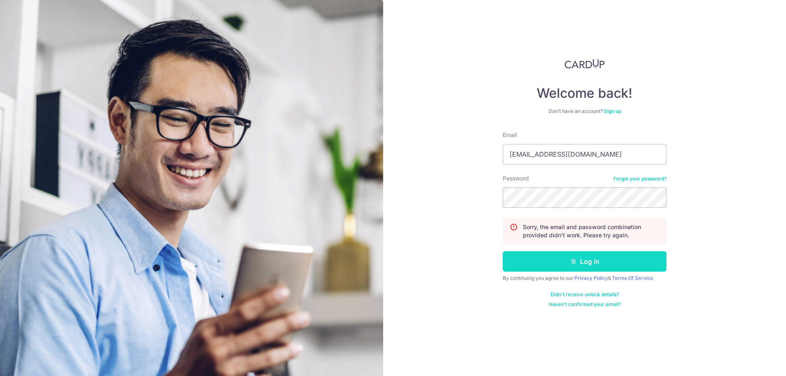
click at [588, 260] on button "Log in" at bounding box center [585, 261] width 164 height 20
click at [553, 152] on input "Email" at bounding box center [585, 154] width 164 height 20
type input "[EMAIL_ADDRESS][DOMAIN_NAME]"
click at [651, 178] on link "Forgot your password?" at bounding box center [639, 179] width 53 height 7
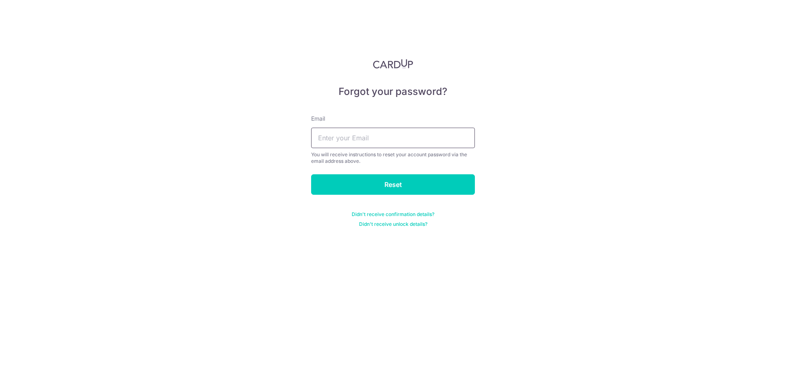
click at [384, 140] on input "text" at bounding box center [393, 138] width 164 height 20
type input "[EMAIL_ADDRESS][DOMAIN_NAME]"
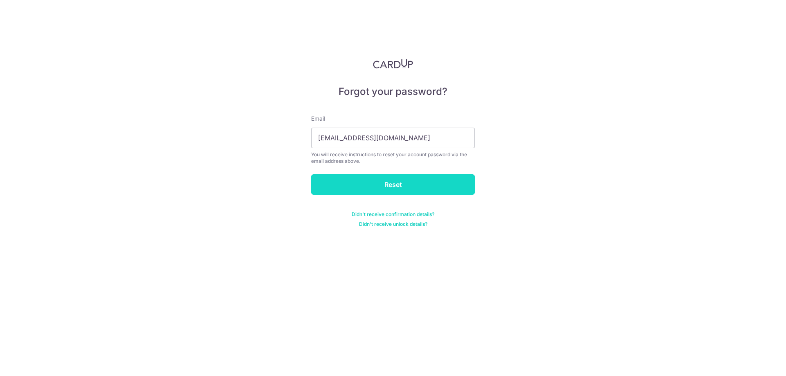
click at [392, 187] on input "Reset" at bounding box center [393, 184] width 164 height 20
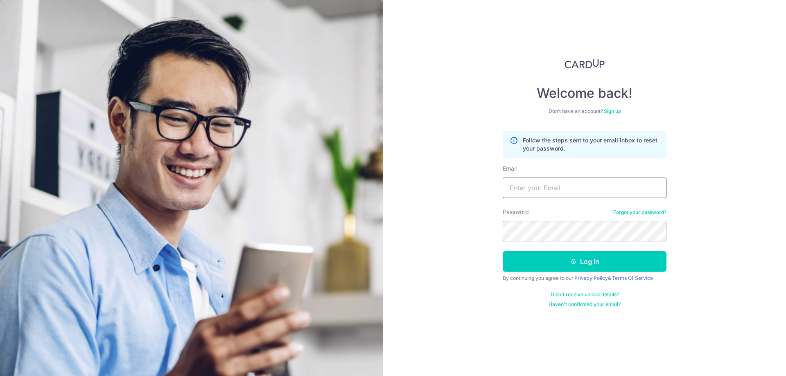
click at [584, 184] on input "Email" at bounding box center [585, 188] width 164 height 20
type input "[EMAIL_ADDRESS][DOMAIN_NAME]"
click at [580, 266] on button "Log in" at bounding box center [585, 261] width 164 height 20
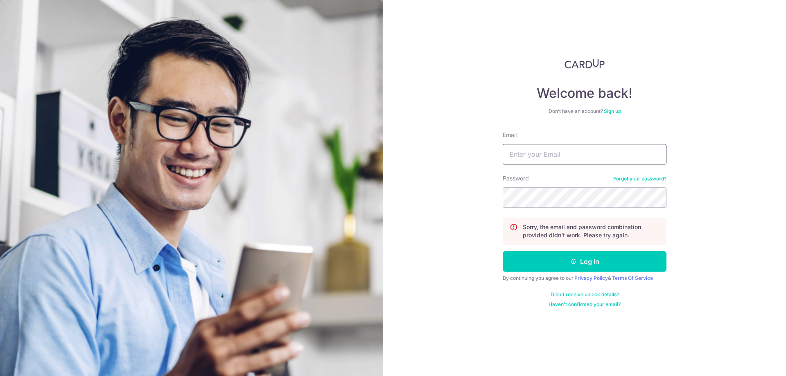
click at [549, 155] on input "Email" at bounding box center [585, 154] width 164 height 20
type input "[EMAIL_ADDRESS][DOMAIN_NAME]"
click at [568, 257] on button "Log in" at bounding box center [585, 261] width 164 height 20
